Goal: Task Accomplishment & Management: Manage account settings

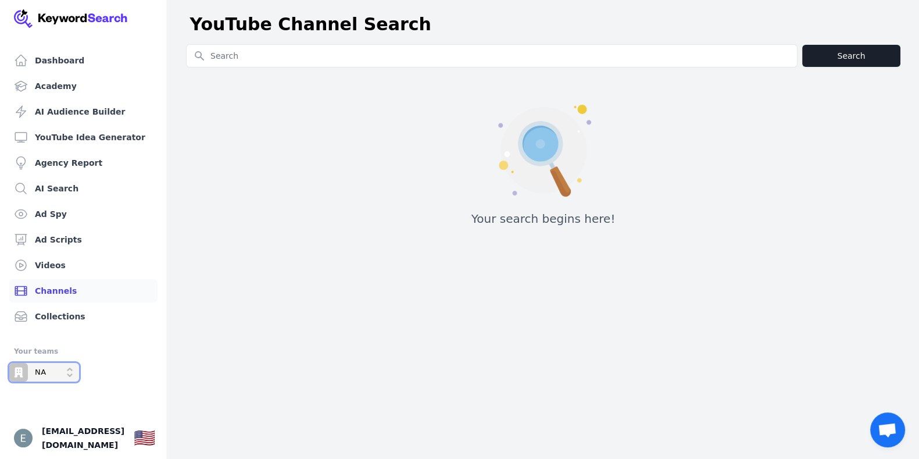
click at [70, 373] on icon "Open organization switcher" at bounding box center [69, 371] width 9 height 9
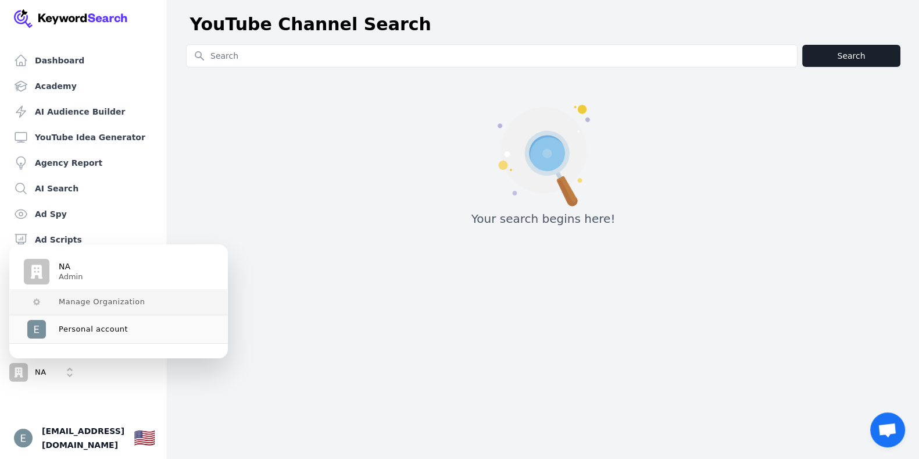
click at [94, 300] on span "Manage Organization" at bounding box center [102, 301] width 86 height 9
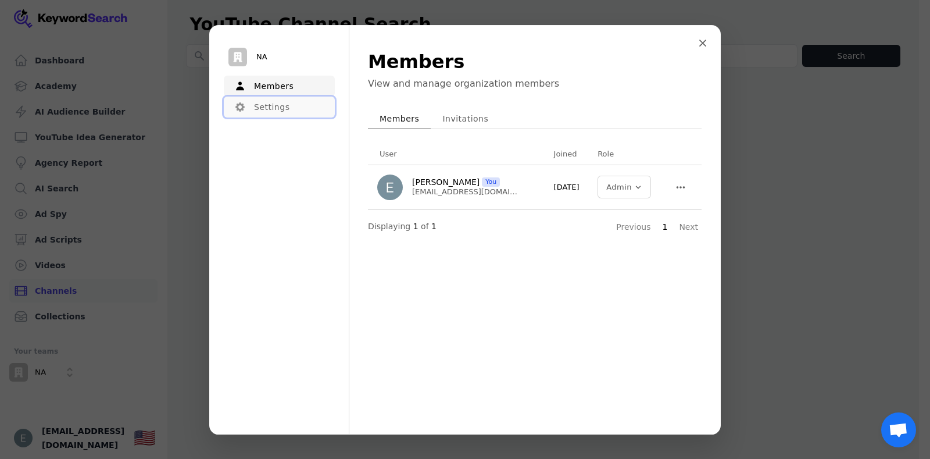
drag, startPoint x: 291, startPoint y: 112, endPoint x: 303, endPoint y: 163, distance: 52.7
click at [290, 112] on button "Settings" at bounding box center [279, 106] width 111 height 21
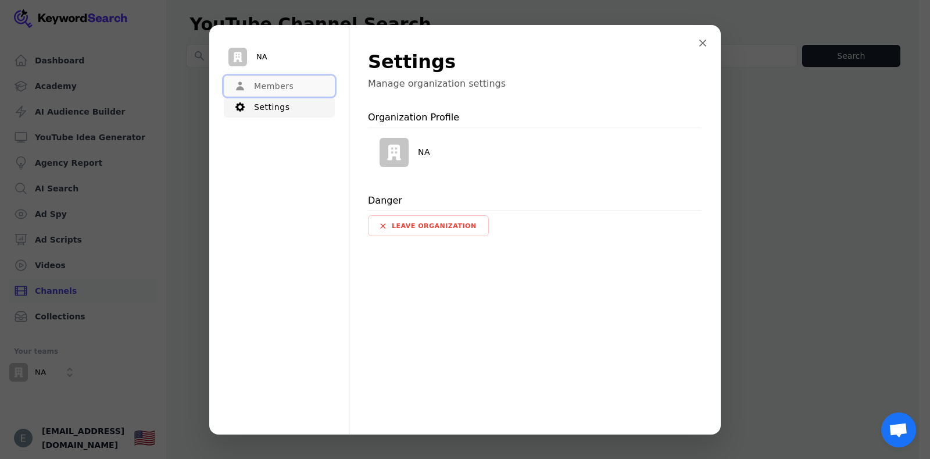
click at [304, 91] on button "Members" at bounding box center [279, 86] width 111 height 21
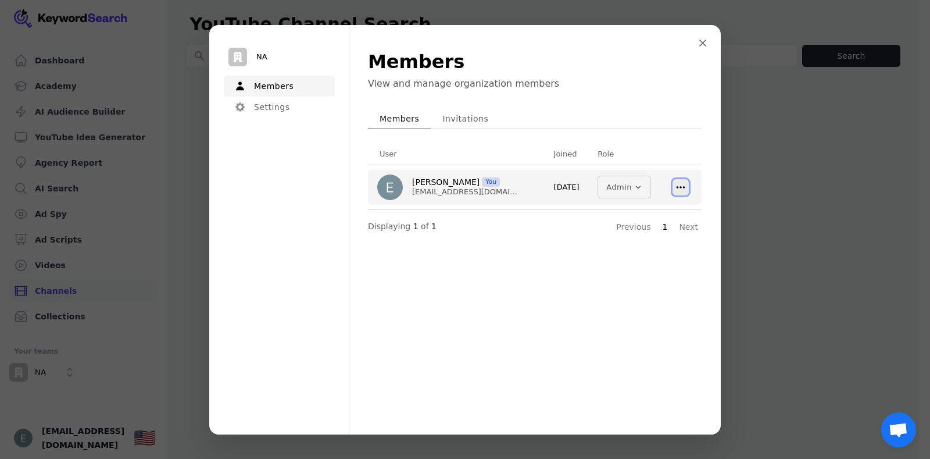
click at [681, 193] on button at bounding box center [680, 186] width 16 height 16
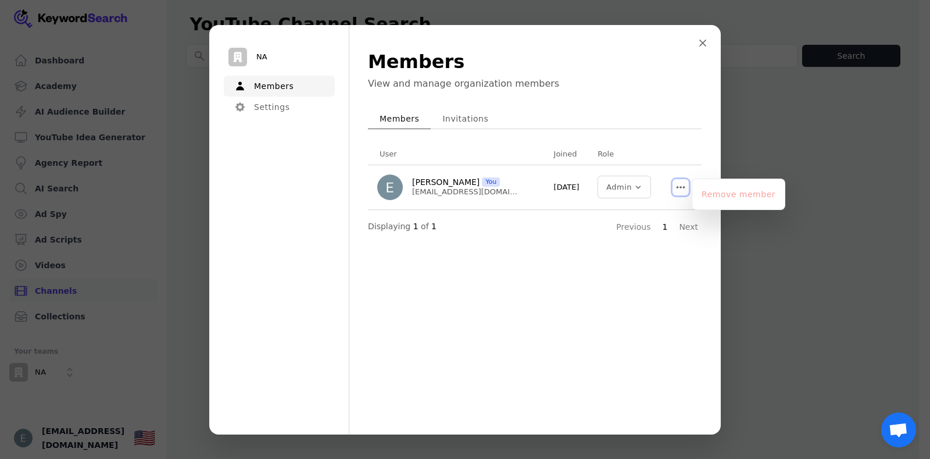
click at [820, 269] on div "NA Members Settings Menu Members View and manage organization members Members I…" at bounding box center [465, 229] width 930 height 459
click at [811, 312] on div "Dashboard Academy AI Audience Builder YouTube Idea Generator Agency Report AI S…" at bounding box center [459, 229] width 919 height 459
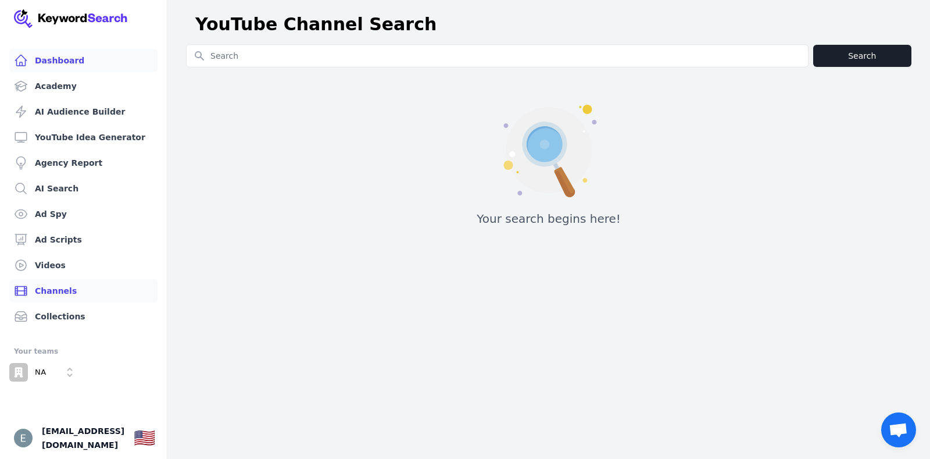
click at [695, 42] on header "YouTube Channel Search" at bounding box center [548, 25] width 763 height 40
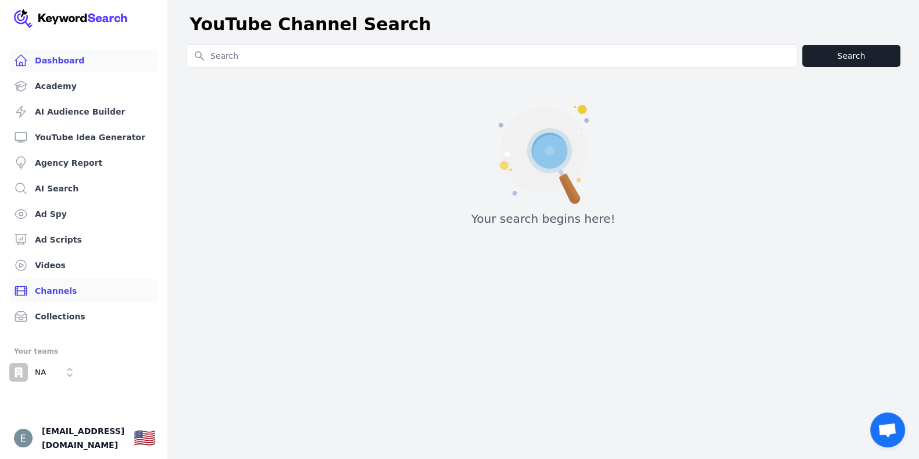
click at [67, 59] on link "Dashboard" at bounding box center [83, 60] width 148 height 23
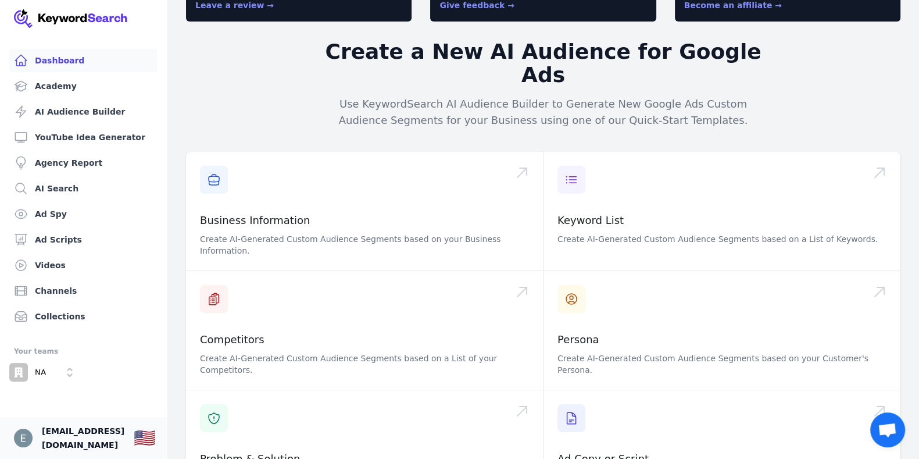
scroll to position [145, 0]
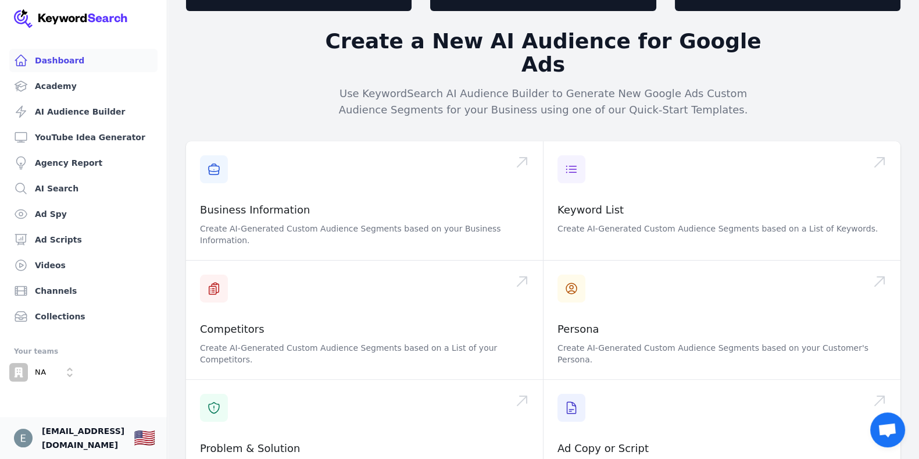
click at [81, 443] on span "abishai@hypgrow.com" at bounding box center [83, 438] width 83 height 28
click at [19, 435] on img "Open user button" at bounding box center [23, 437] width 19 height 19
click at [34, 431] on link "Your profile abishai@hypgrow.com Show country selector 🇺🇸" at bounding box center [83, 438] width 167 height 42
click at [35, 368] on p "NA" at bounding box center [41, 372] width 12 height 10
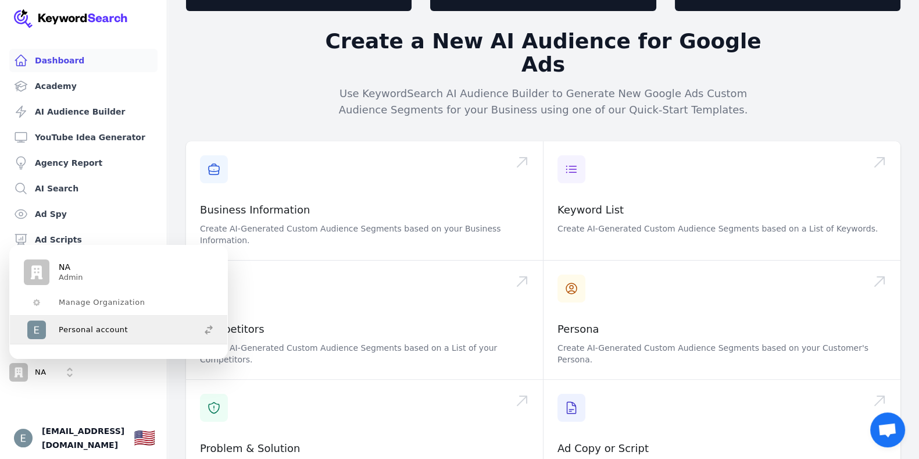
click at [91, 318] on button "Personal account" at bounding box center [118, 330] width 217 height 28
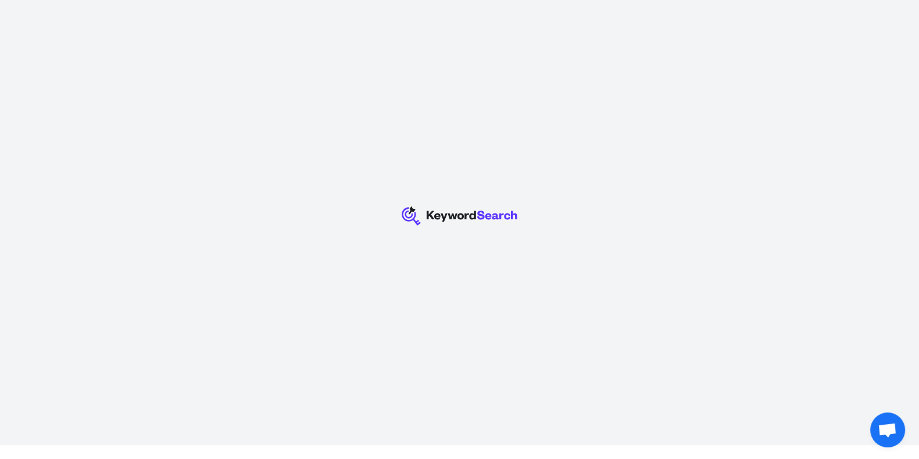
scroll to position [0, 0]
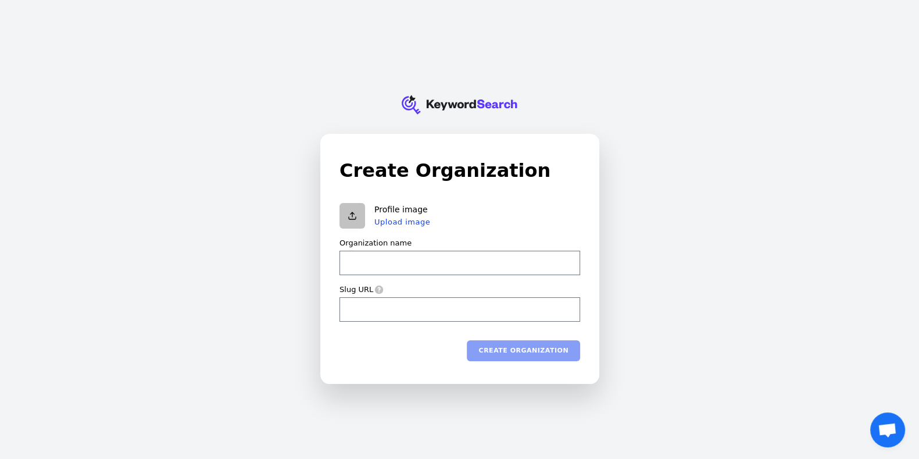
type input "h"
type input "hj"
type input "hjh"
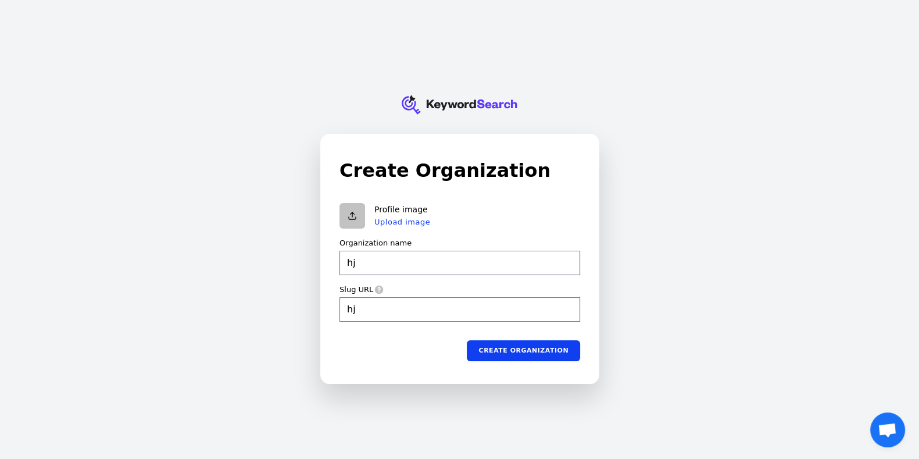
type input "hjh"
type input "hjhj"
type input "hjhjh"
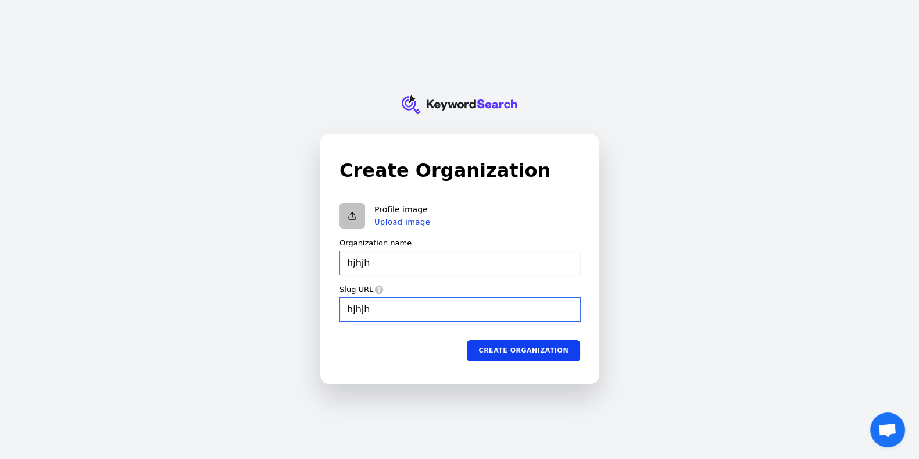
type input "hjhjh"
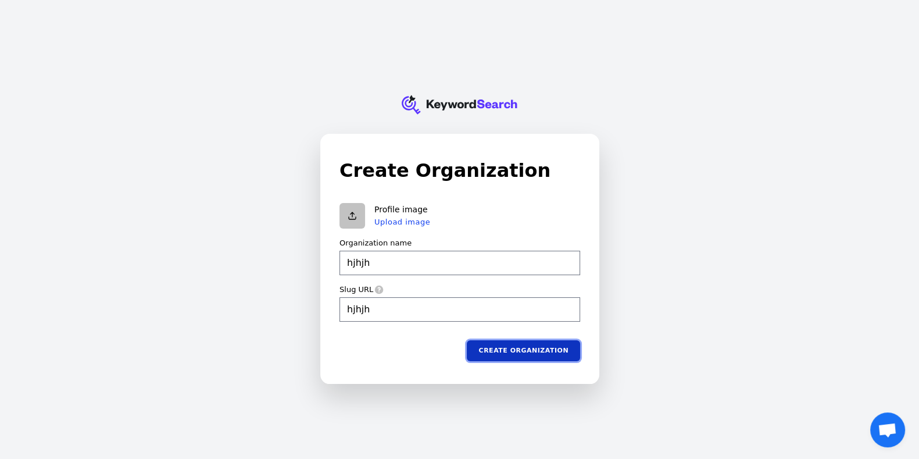
type input "hjhjh"
click at [557, 350] on button "Create organization" at bounding box center [523, 349] width 113 height 21
type input "hjhjh"
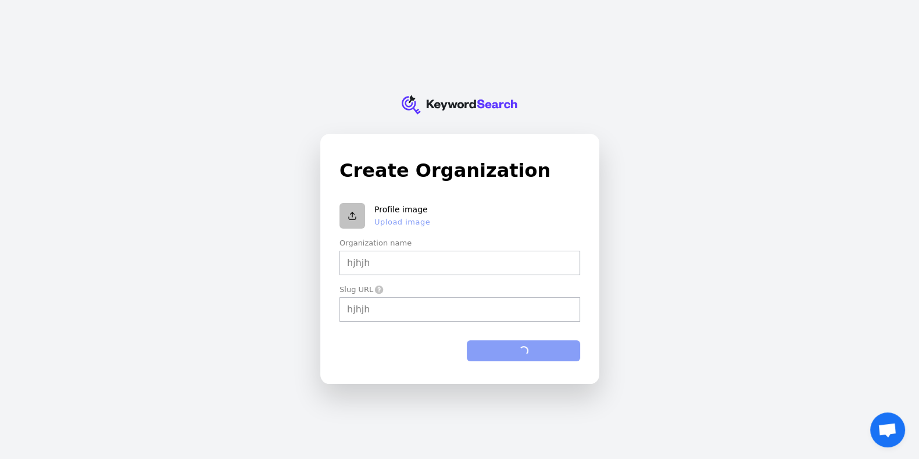
type input "hjhjh"
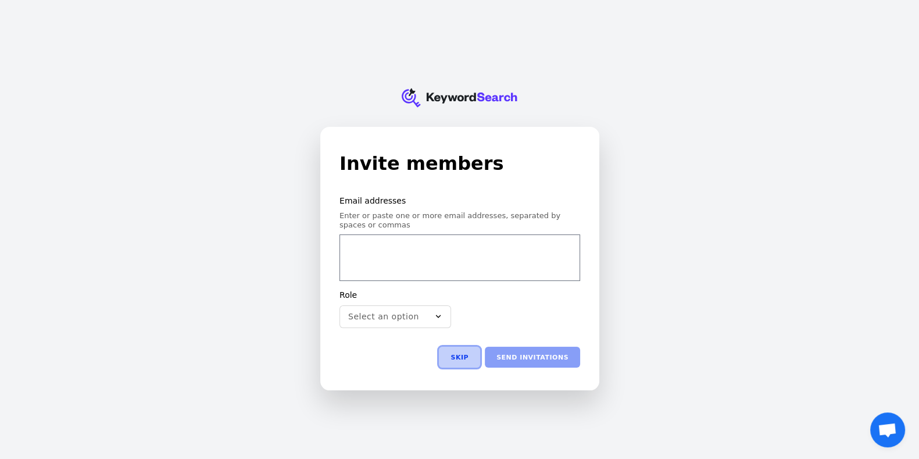
click at [474, 353] on button "Skip" at bounding box center [459, 356] width 41 height 21
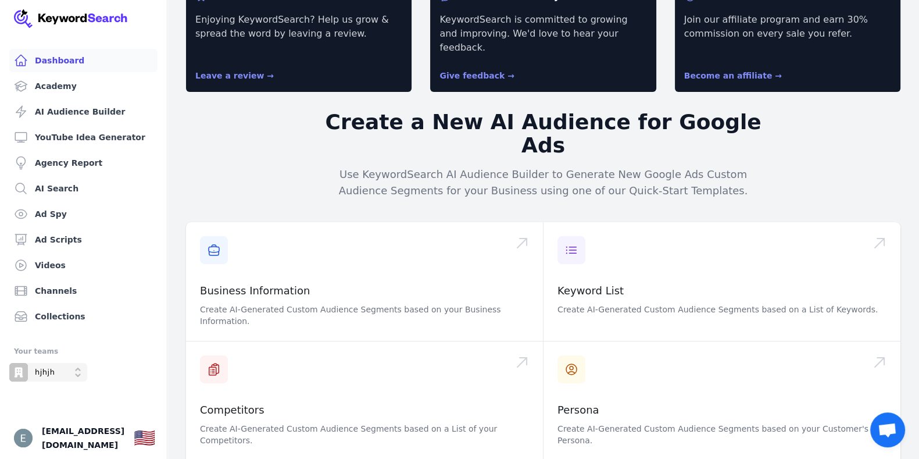
scroll to position [145, 0]
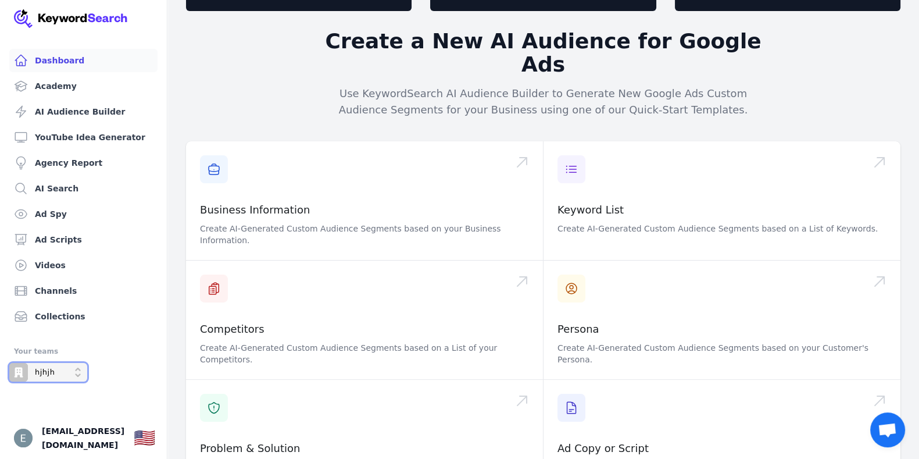
click at [78, 378] on button "hjhjh" at bounding box center [48, 372] width 78 height 19
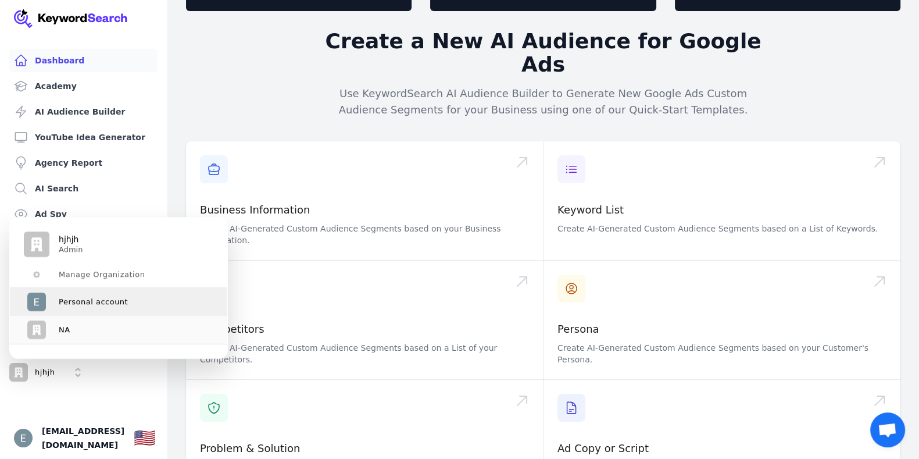
drag, startPoint x: 110, startPoint y: 276, endPoint x: 108, endPoint y: 310, distance: 33.8
click at [108, 310] on div "Personal account" at bounding box center [112, 302] width 176 height 19
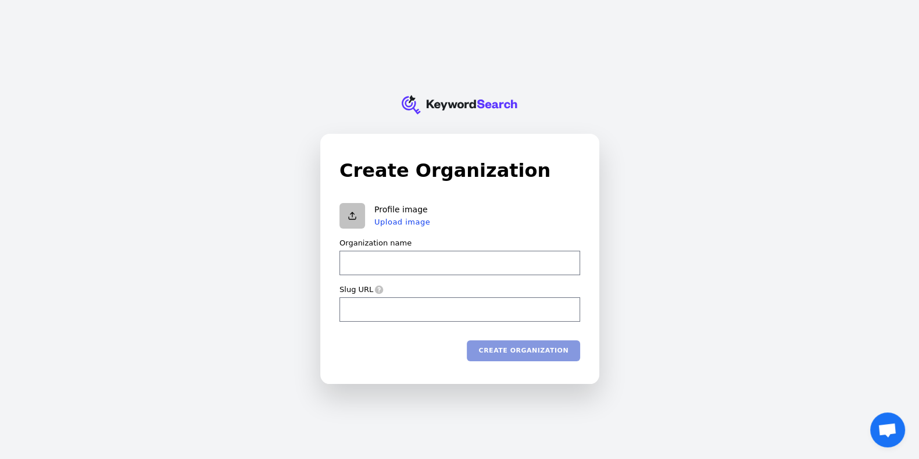
type input "d"
type input "ds"
click at [544, 367] on div "Create Organization Profile image Upload image Organization name ds Slug URL ds…" at bounding box center [460, 258] width 278 height 249
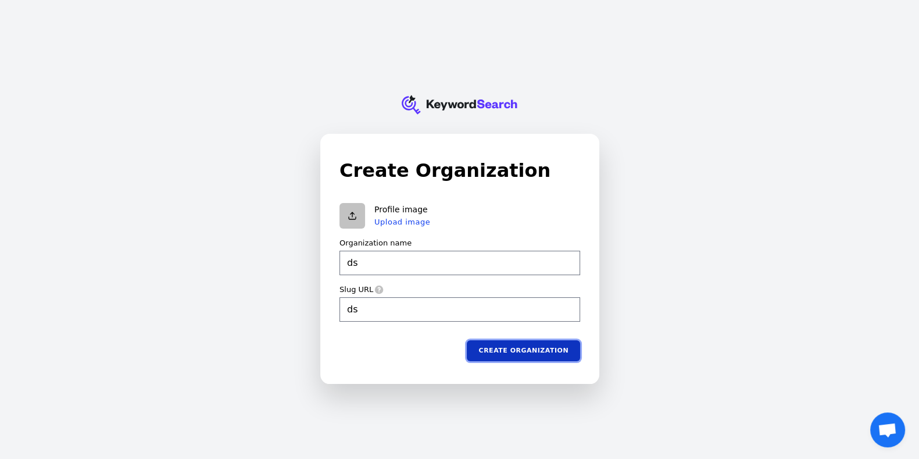
click at [531, 348] on button "Create organization" at bounding box center [523, 349] width 113 height 21
type input "ds"
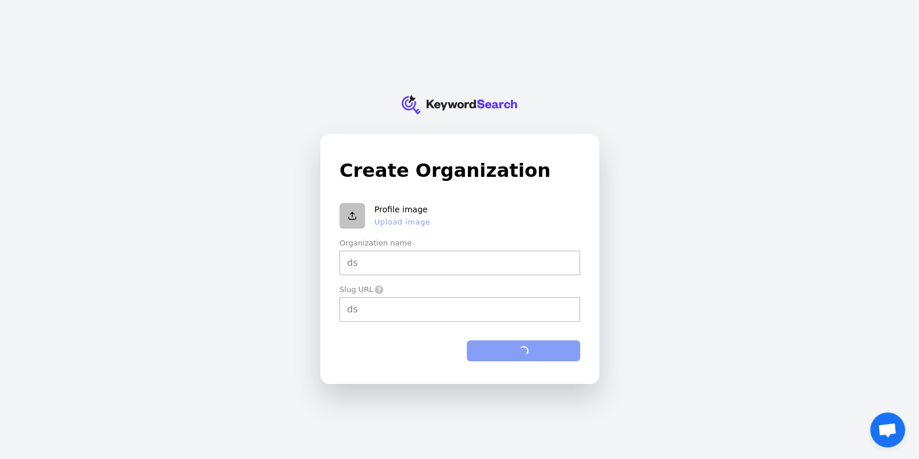
type input "ds"
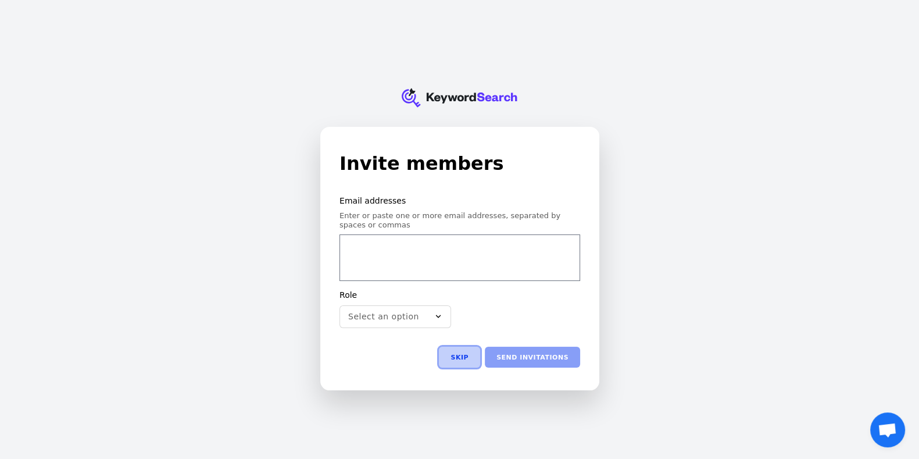
click at [467, 355] on button "Skip" at bounding box center [459, 356] width 41 height 21
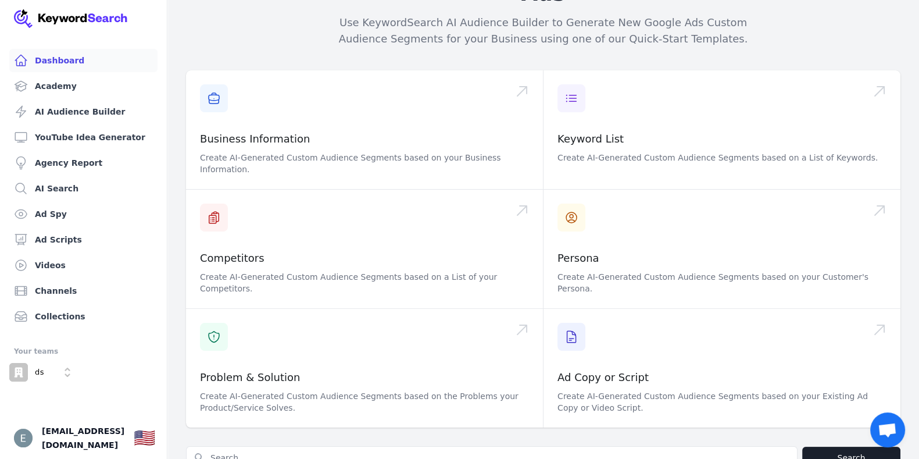
scroll to position [218, 0]
click at [17, 440] on img "Open user button" at bounding box center [23, 437] width 19 height 19
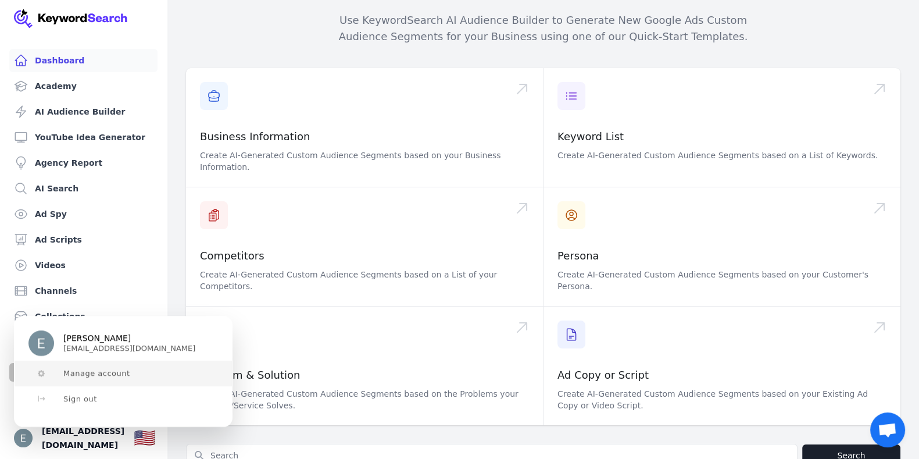
click at [115, 373] on span "Manage account" at bounding box center [96, 372] width 67 height 9
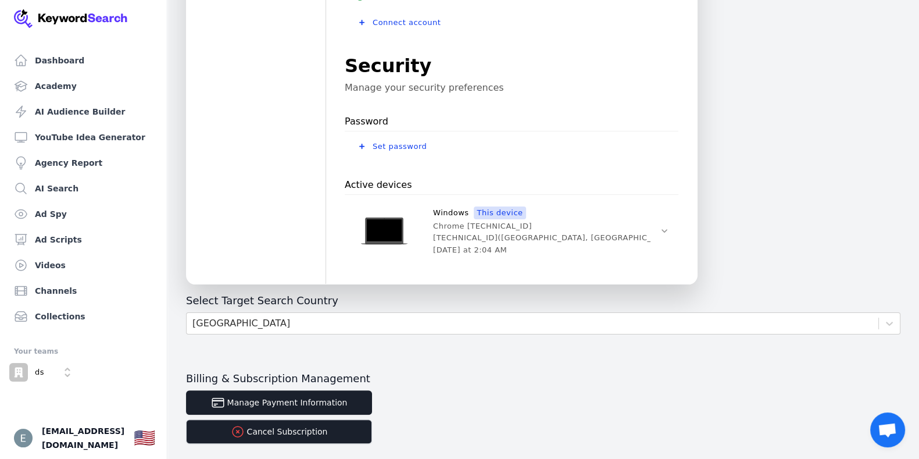
scroll to position [395, 0]
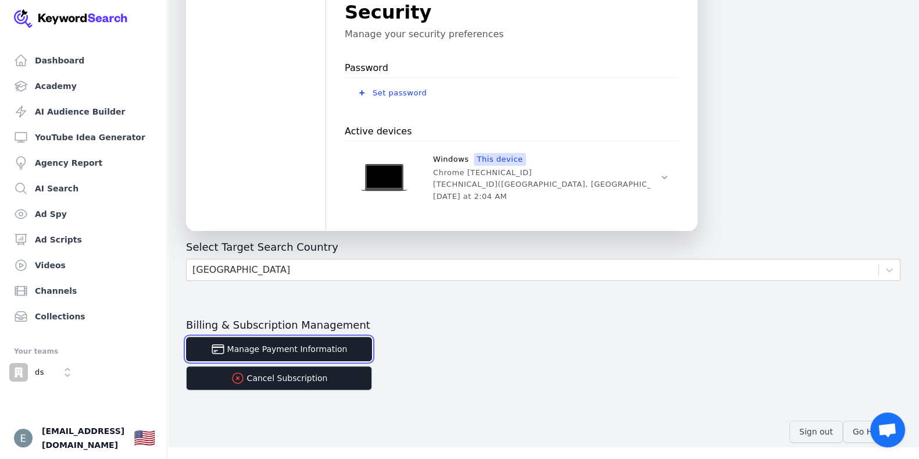
click at [327, 349] on button "Manage Payment Information" at bounding box center [279, 349] width 186 height 24
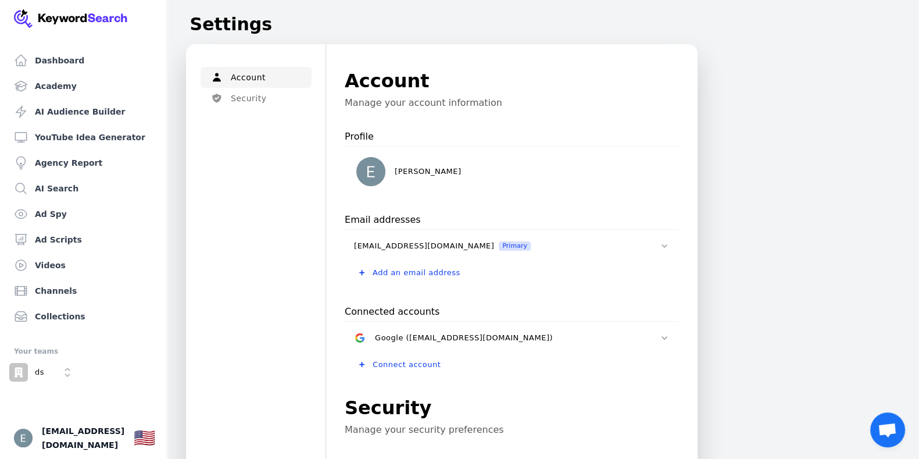
scroll to position [348, 0]
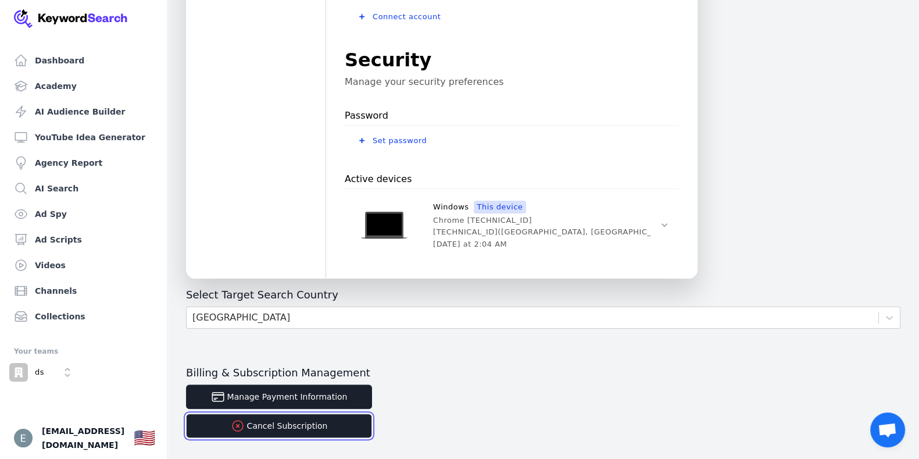
click at [313, 423] on button "Cancel Subscription" at bounding box center [279, 425] width 186 height 24
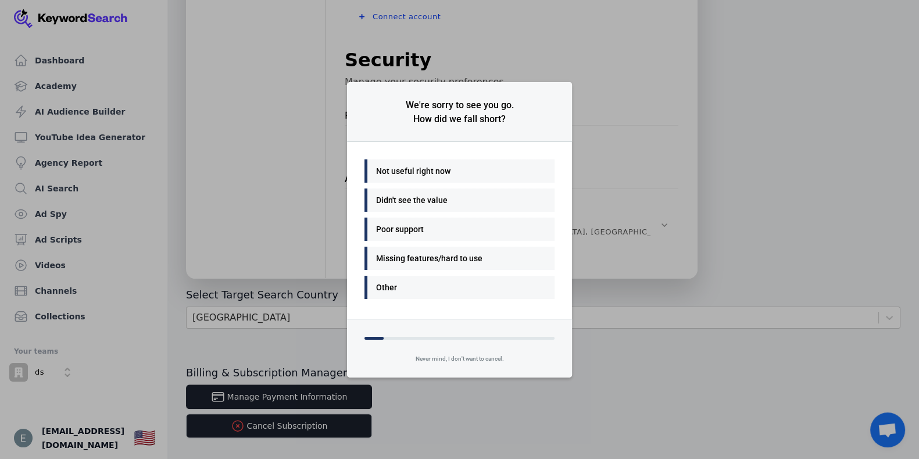
click at [427, 169] on div "Not useful right now" at bounding box center [456, 171] width 161 height 14
click at [446, 172] on div "Many things - I'll be back" at bounding box center [456, 171] width 161 height 14
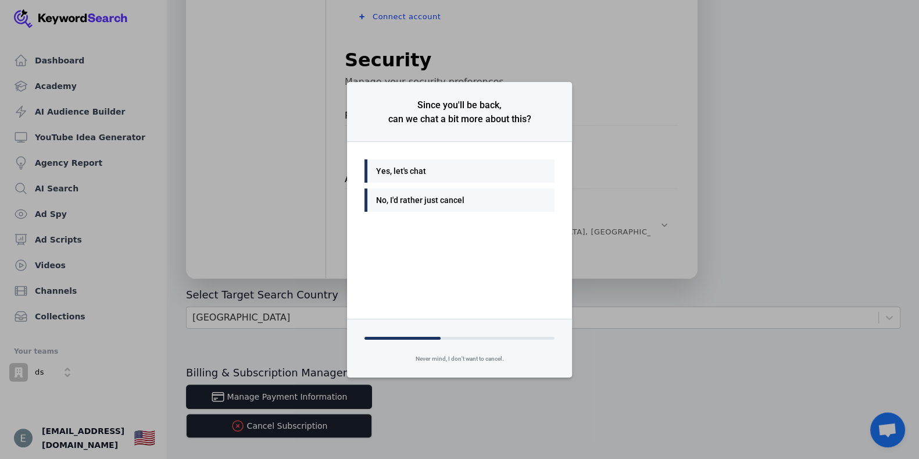
drag, startPoint x: 455, startPoint y: 199, endPoint x: 462, endPoint y: 217, distance: 19.9
click at [454, 199] on div "No, I'd rather just cancel" at bounding box center [456, 200] width 161 height 14
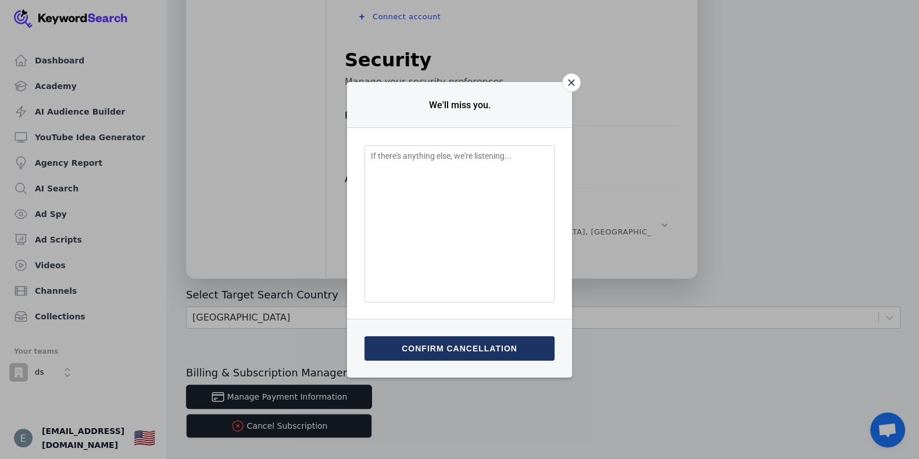
click at [437, 201] on textarea "Feedback Input" at bounding box center [459, 223] width 190 height 157
click at [457, 339] on button "Confirm cancellation" at bounding box center [459, 348] width 190 height 24
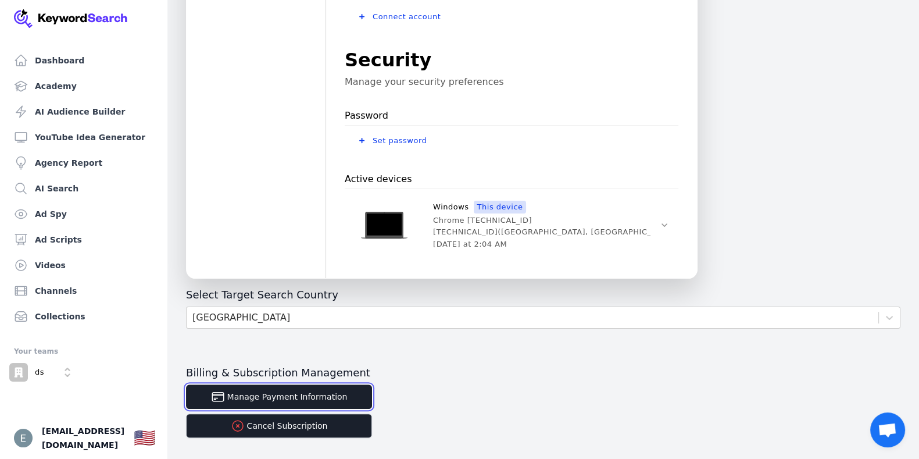
click at [305, 395] on button "Manage Payment Information" at bounding box center [279, 396] width 186 height 24
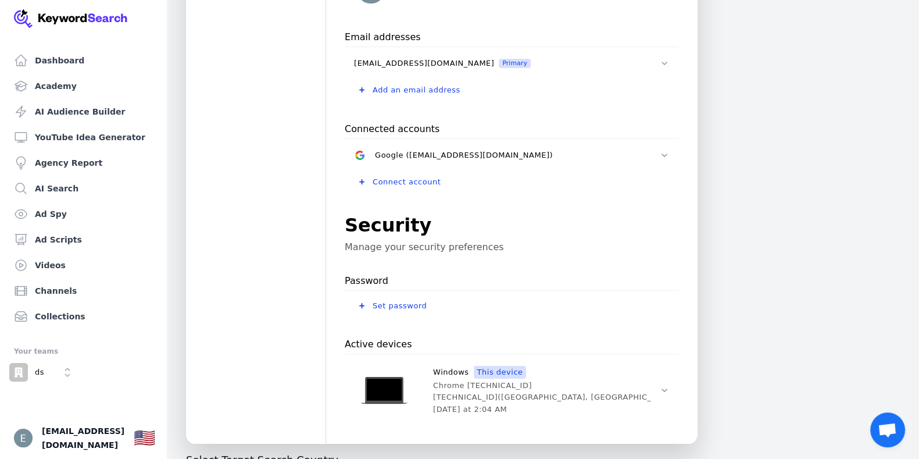
scroll to position [395, 0]
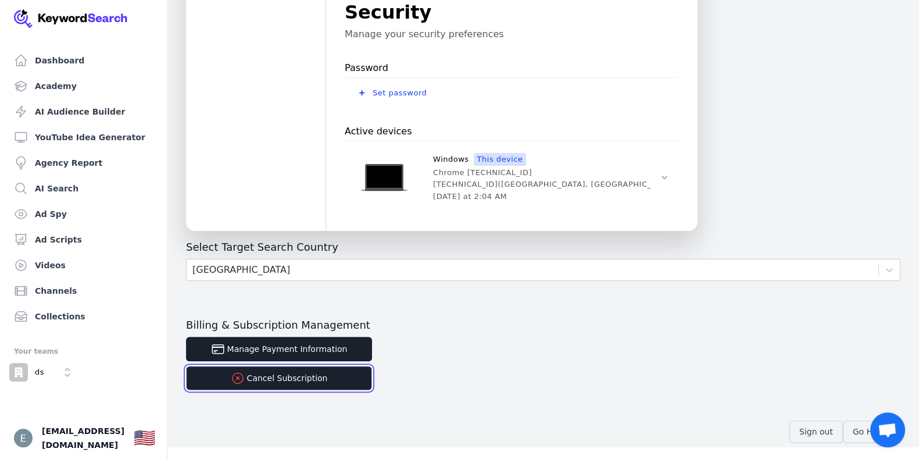
click at [314, 378] on button "Cancel Subscription" at bounding box center [279, 378] width 186 height 24
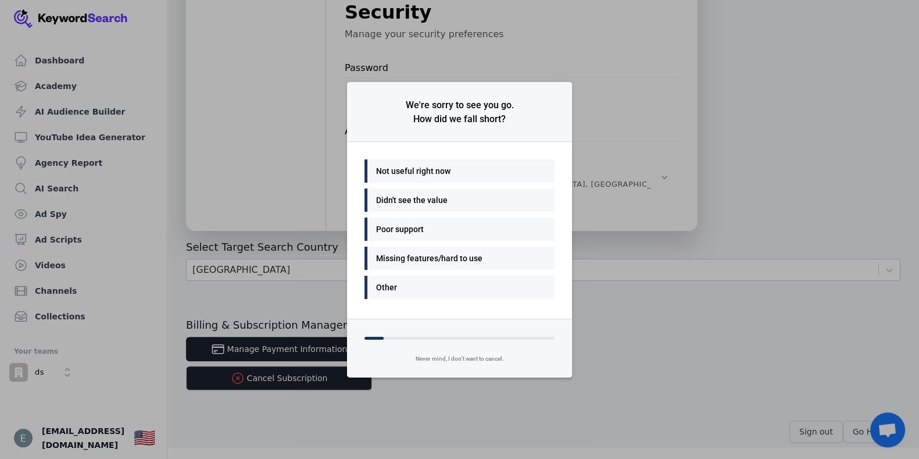
click at [413, 170] on div "Not useful right now" at bounding box center [456, 171] width 161 height 14
click at [413, 170] on div "Many things - I'll be back" at bounding box center [456, 171] width 161 height 14
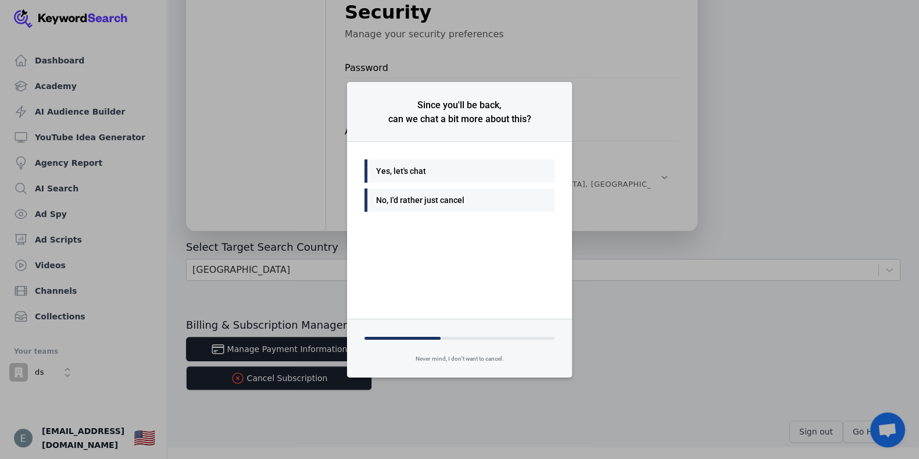
click at [424, 207] on div "No, I'd rather just cancel" at bounding box center [459, 199] width 190 height 23
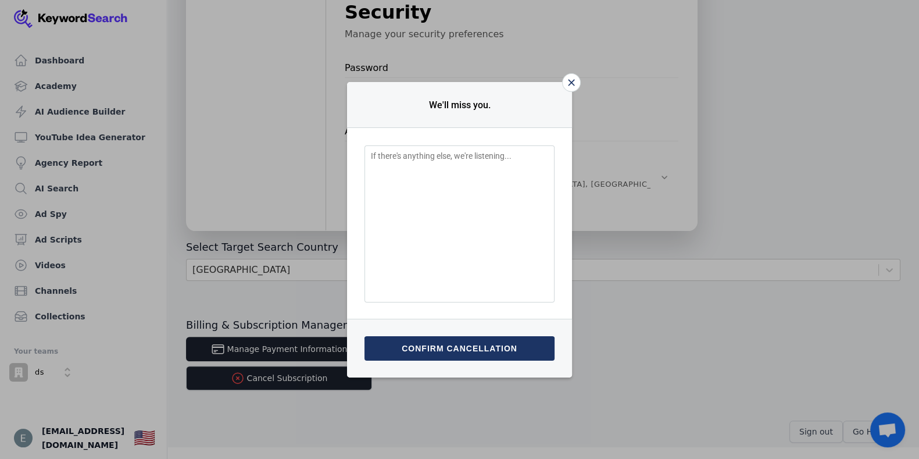
click at [456, 215] on textarea "Feedback Input" at bounding box center [459, 223] width 190 height 157
type textarea "d"
click at [486, 352] on button "Submit & confirm cancellation" at bounding box center [459, 348] width 190 height 24
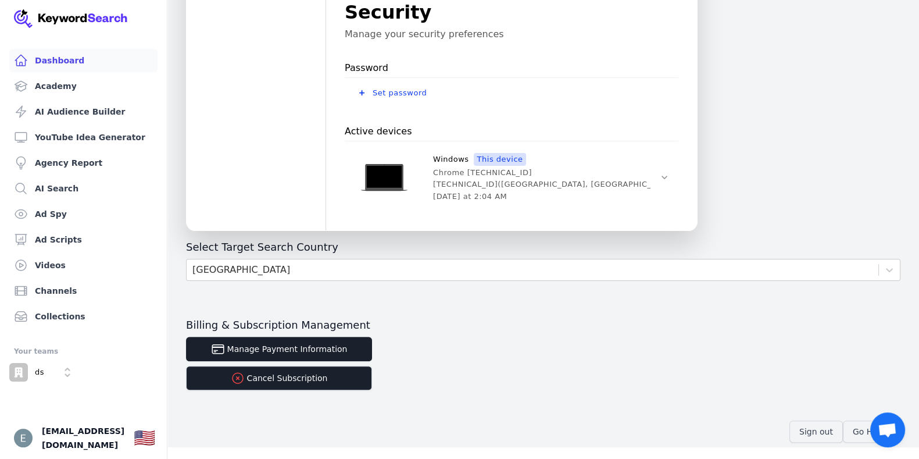
click at [68, 62] on link "Dashboard" at bounding box center [83, 60] width 148 height 23
